Goal: Browse casually: Explore the website without a specific task or goal

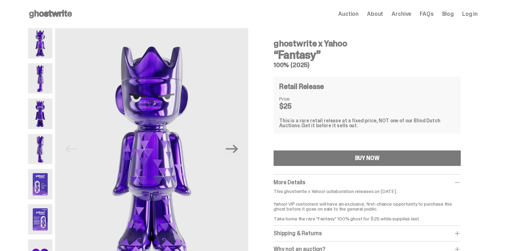
click at [48, 88] on img at bounding box center [40, 78] width 24 height 30
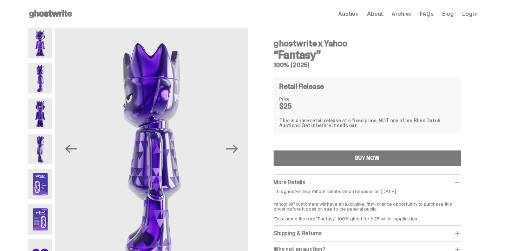
click at [46, 107] on img at bounding box center [40, 113] width 24 height 30
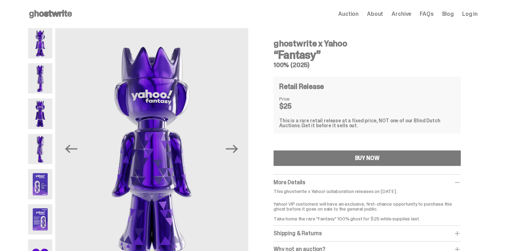
click at [47, 136] on img at bounding box center [40, 149] width 24 height 30
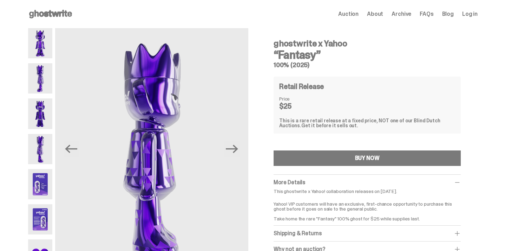
click at [48, 152] on img at bounding box center [40, 149] width 24 height 30
click at [41, 153] on img at bounding box center [40, 149] width 24 height 30
click at [39, 178] on img at bounding box center [40, 184] width 24 height 30
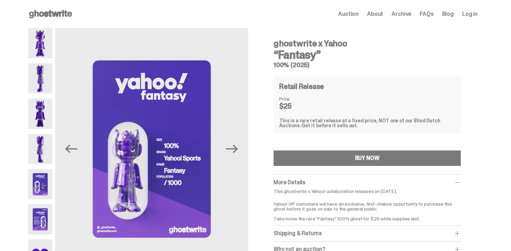
click at [43, 200] on div at bounding box center [40, 149] width 24 height 242
